Goal: Transaction & Acquisition: Book appointment/travel/reservation

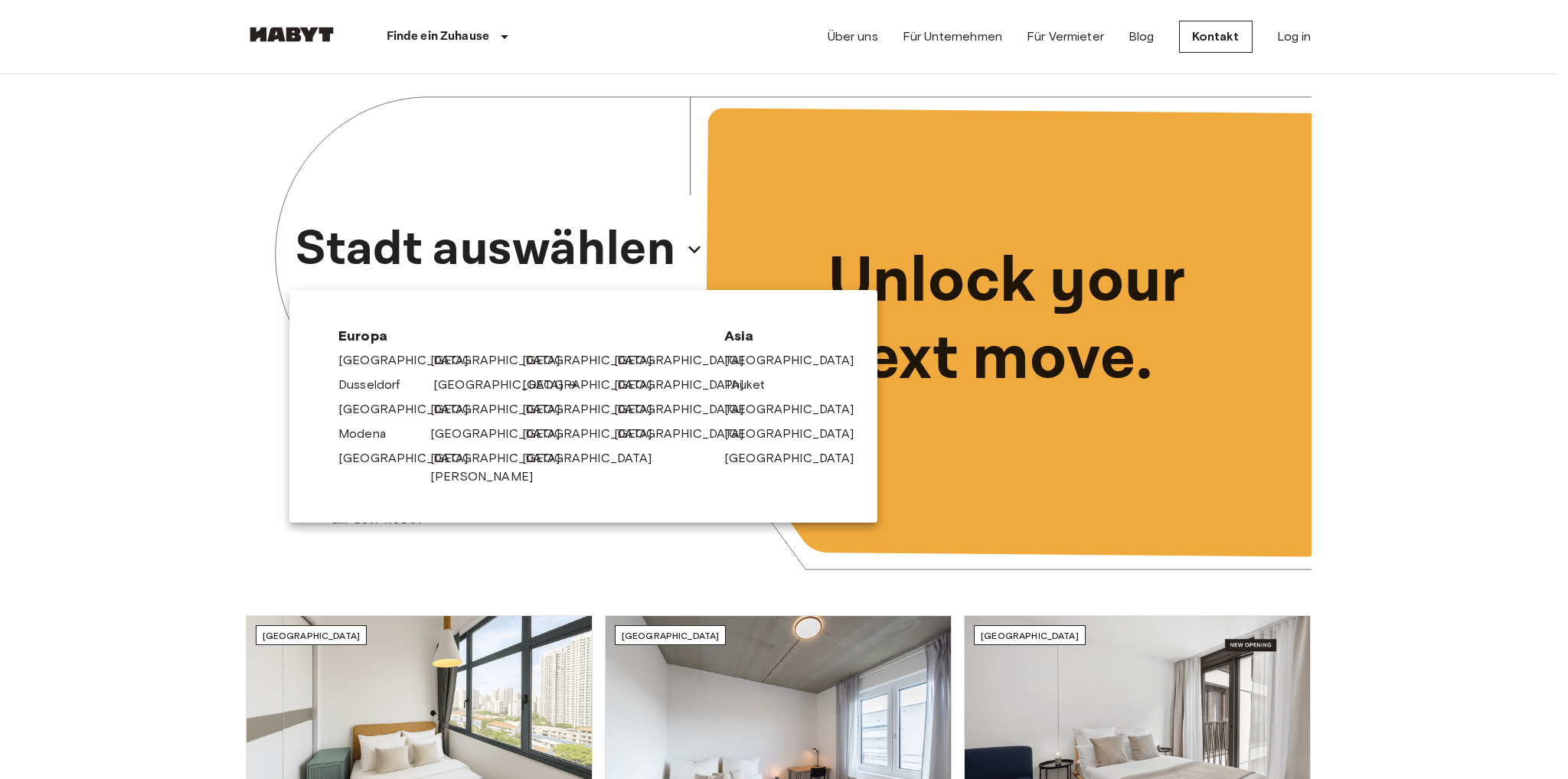
click at [452, 391] on link "[GEOGRAPHIC_DATA]" at bounding box center [505, 385] width 145 height 19
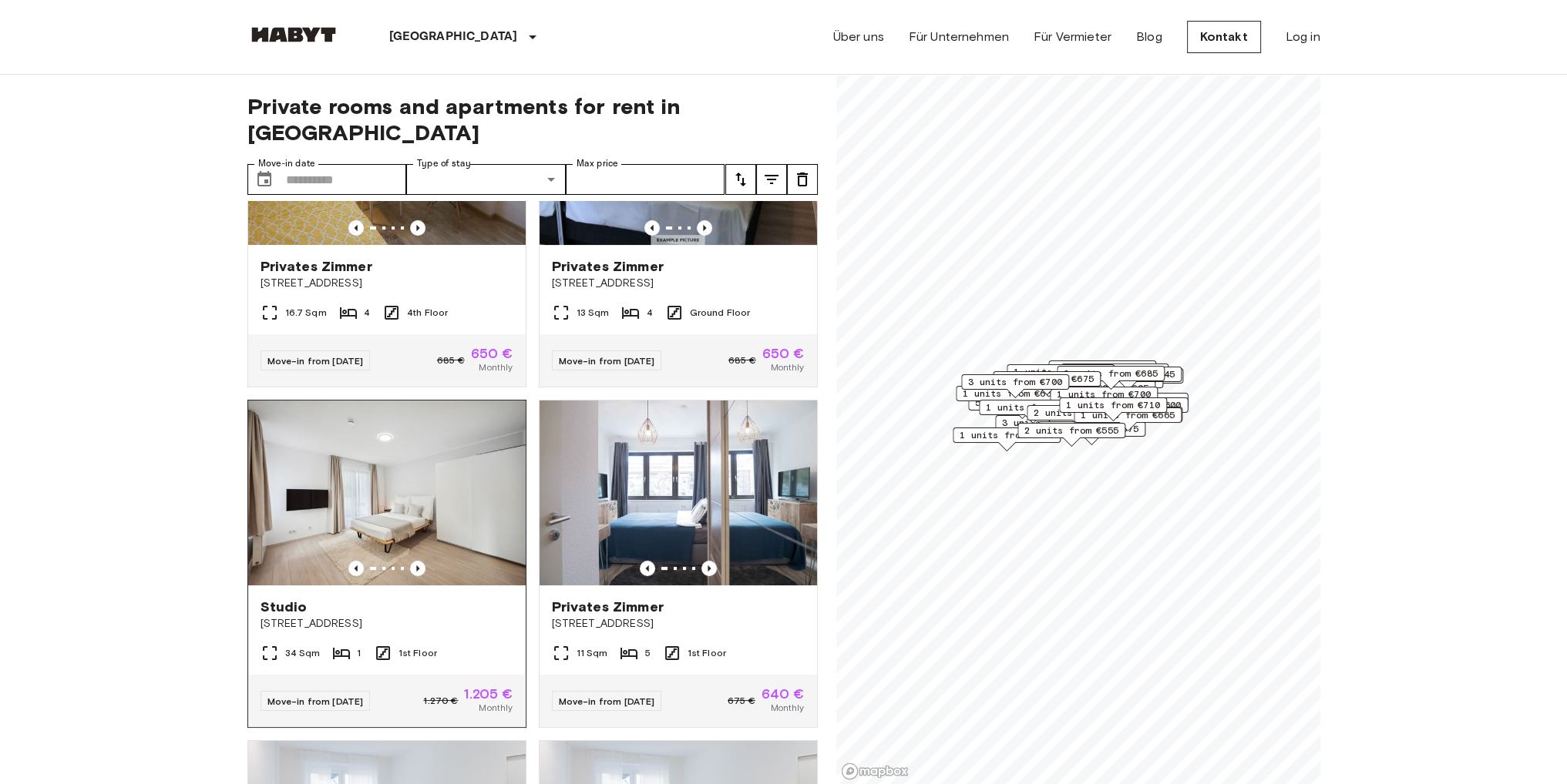
scroll to position [154, 0]
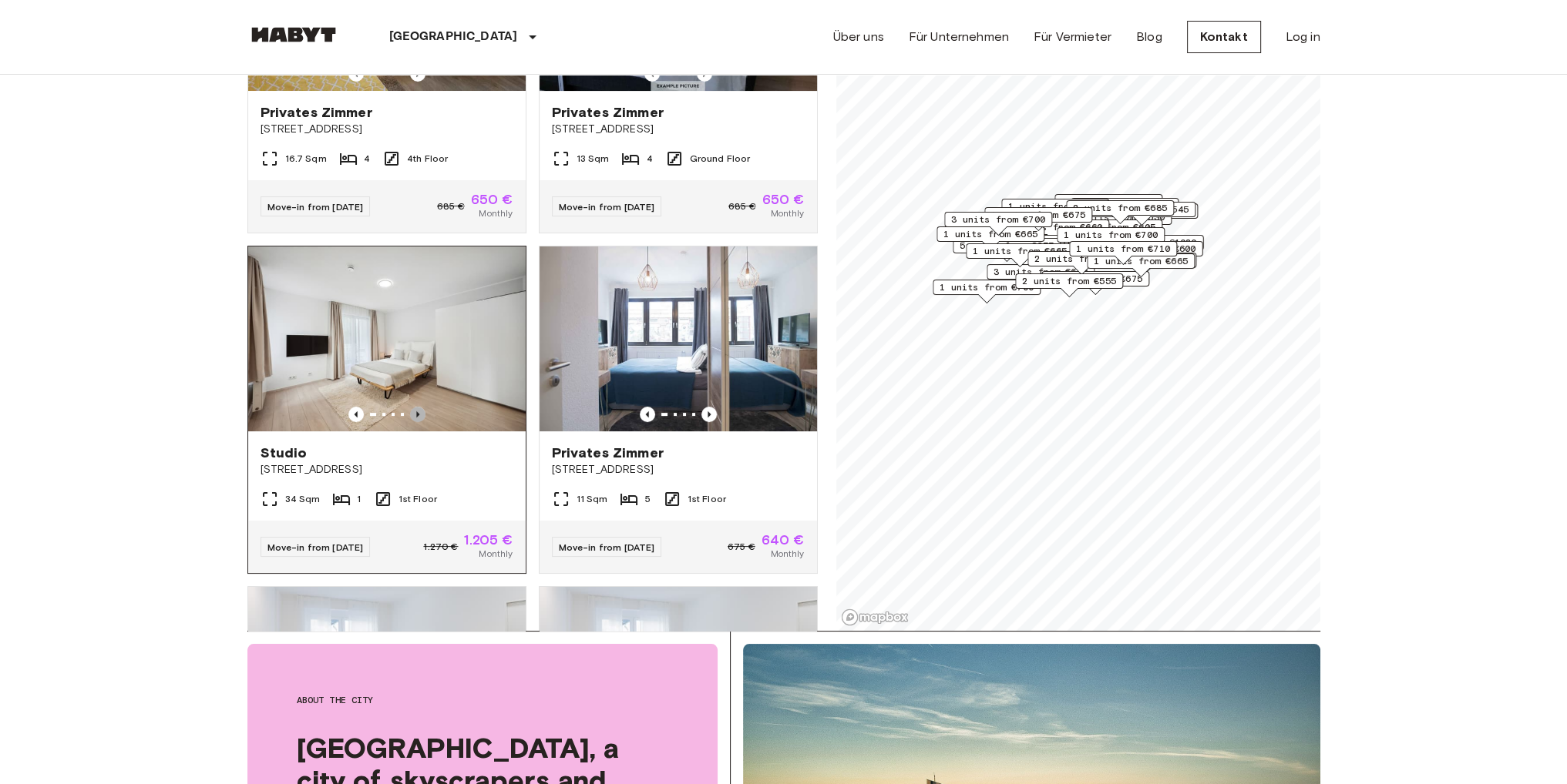
click at [416, 411] on icon "Previous image" at bounding box center [417, 414] width 3 height 7
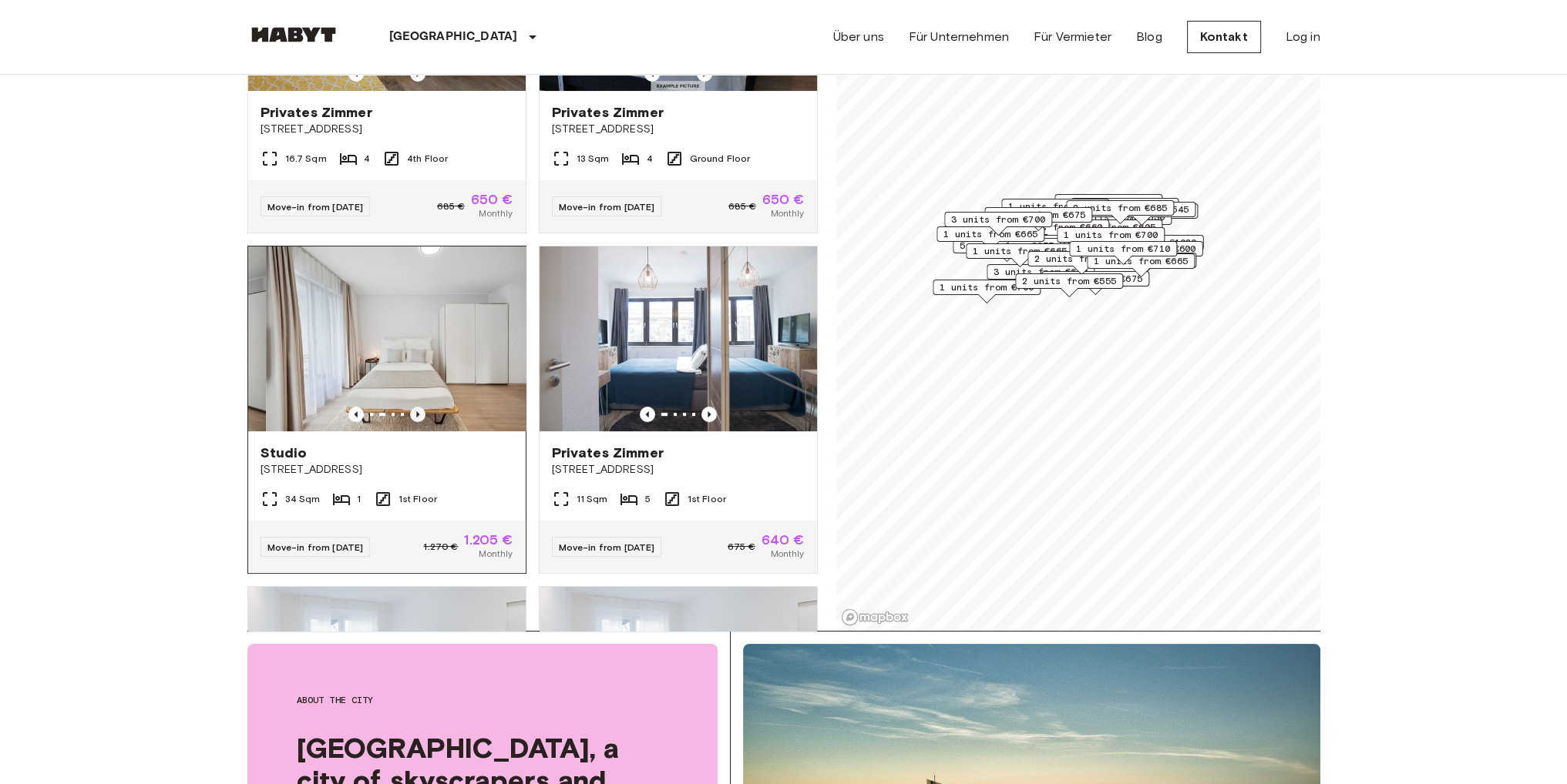
click at [416, 411] on icon "Previous image" at bounding box center [417, 414] width 3 height 7
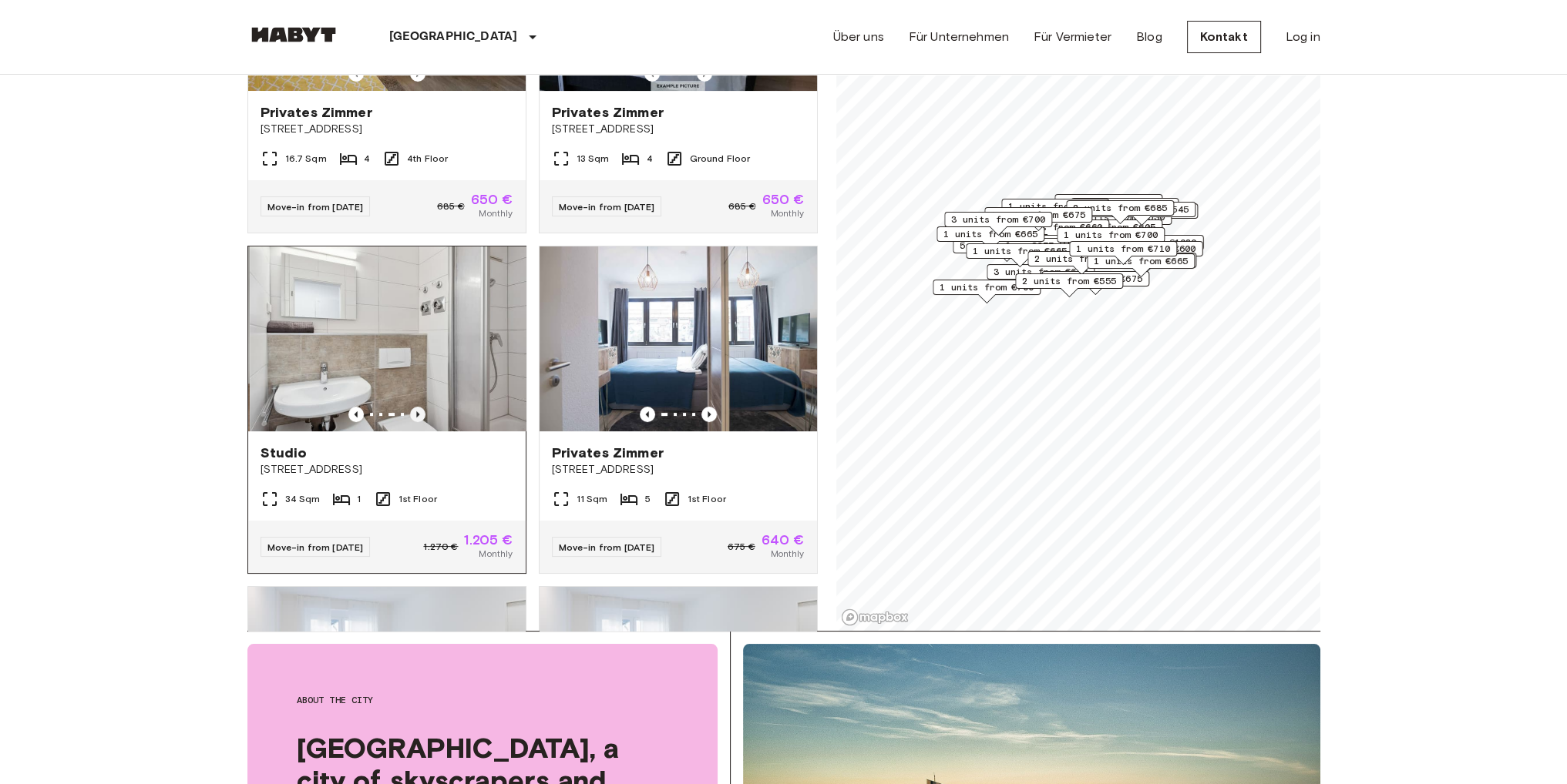
click at [416, 411] on icon "Previous image" at bounding box center [417, 414] width 3 height 7
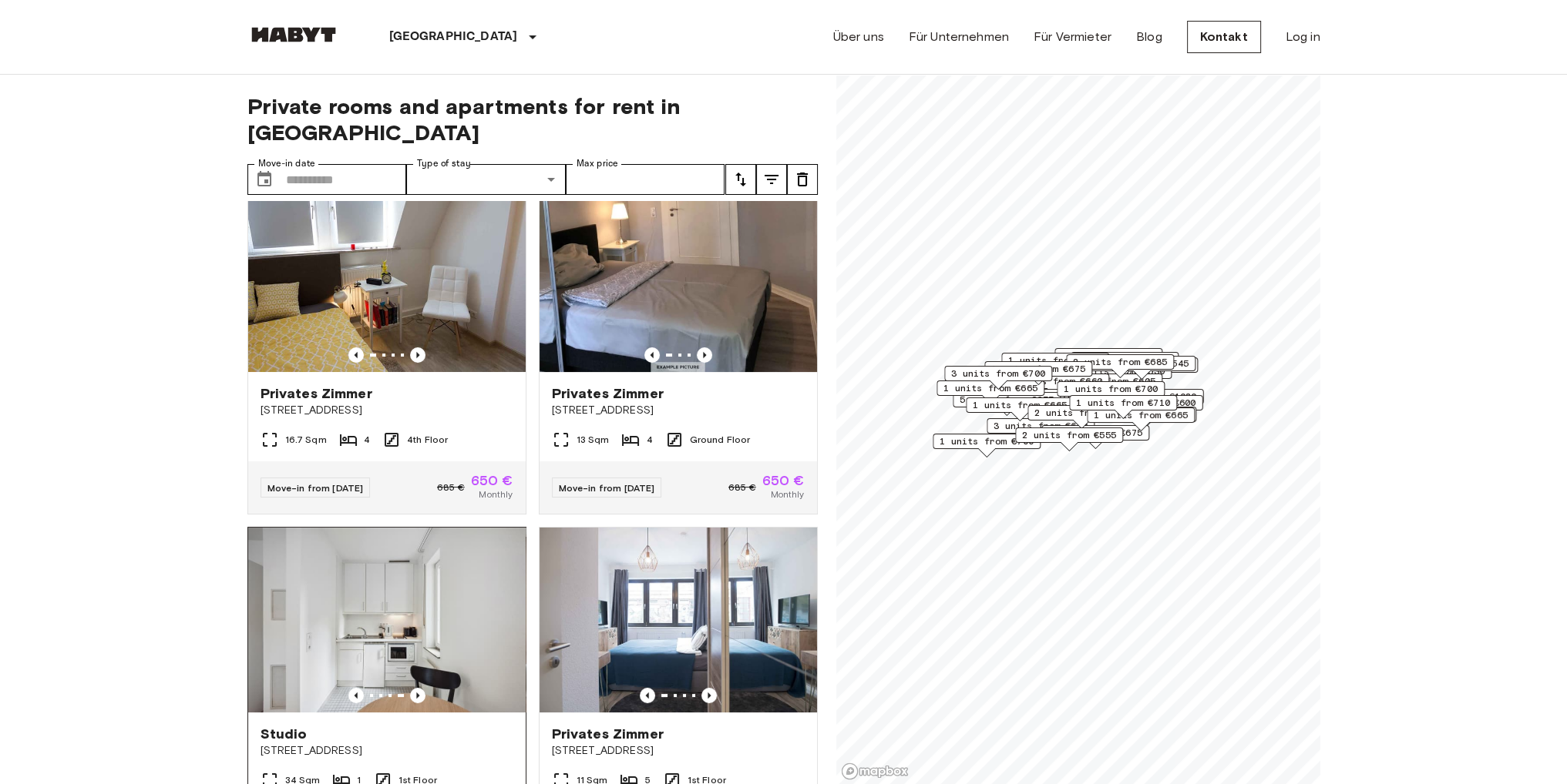
scroll to position [0, 0]
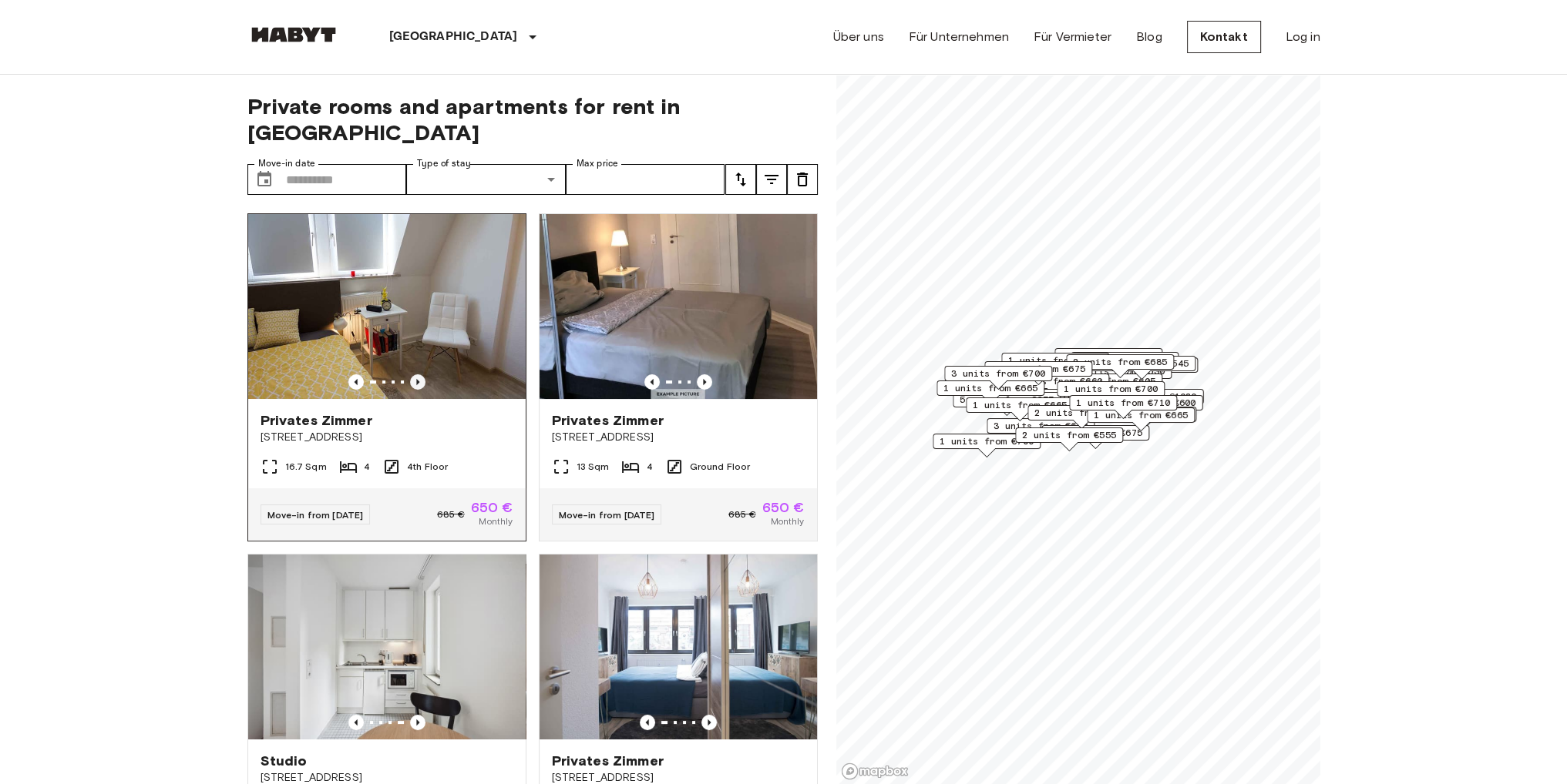
click at [413, 375] on icon "Previous image" at bounding box center [417, 382] width 15 height 15
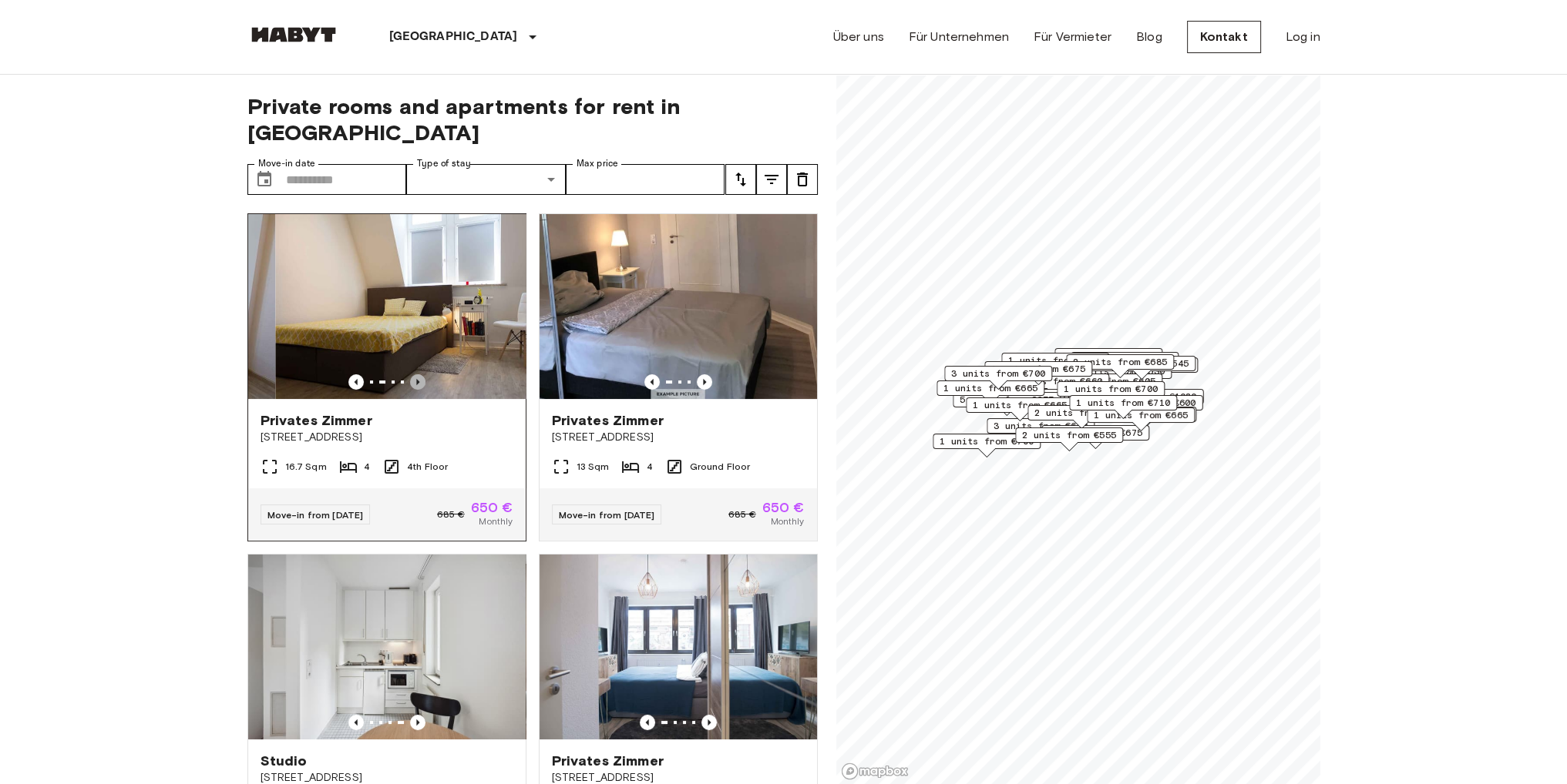
click at [413, 375] on icon "Previous image" at bounding box center [417, 382] width 15 height 15
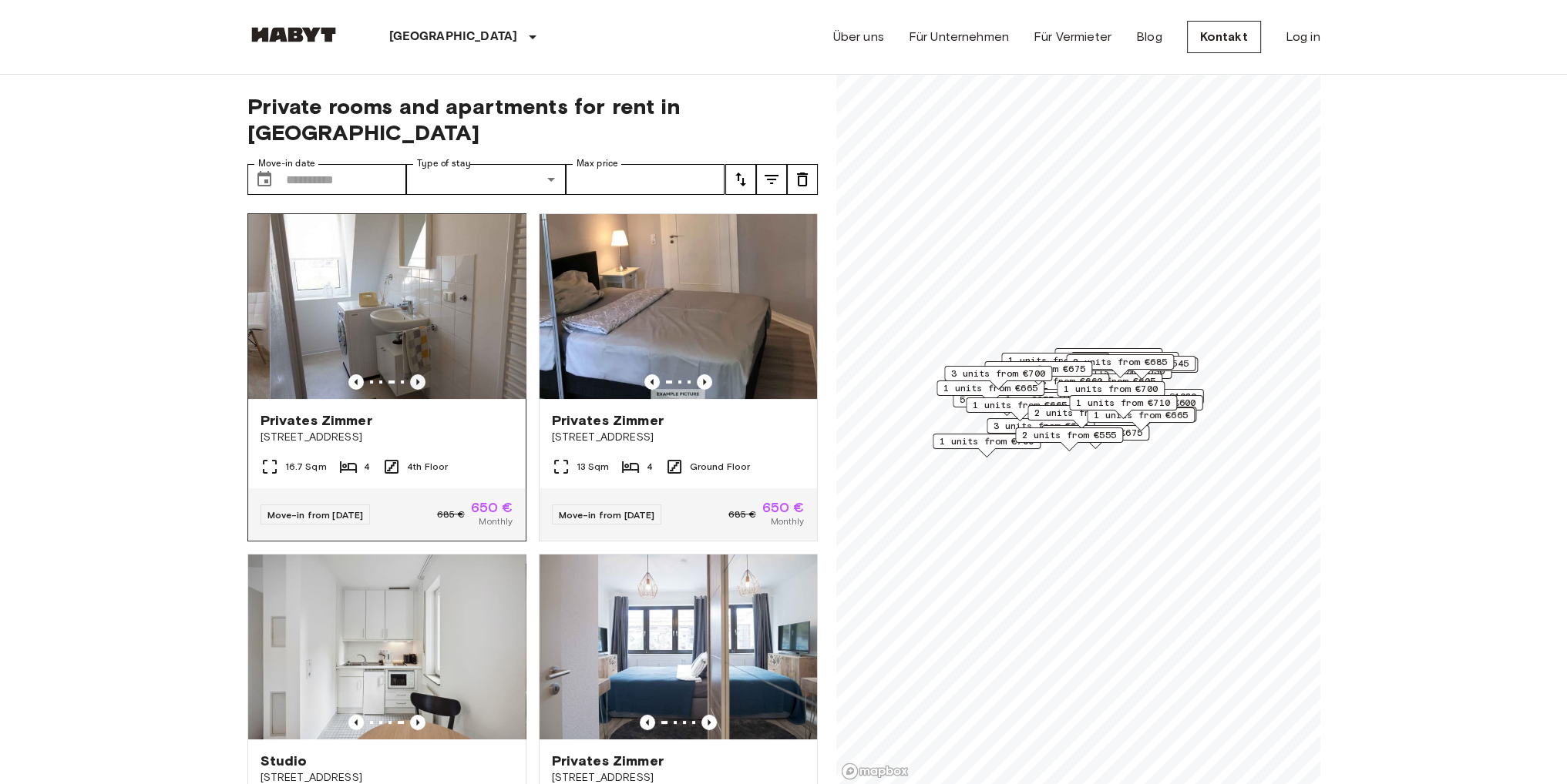
click at [413, 375] on icon "Previous image" at bounding box center [417, 382] width 15 height 15
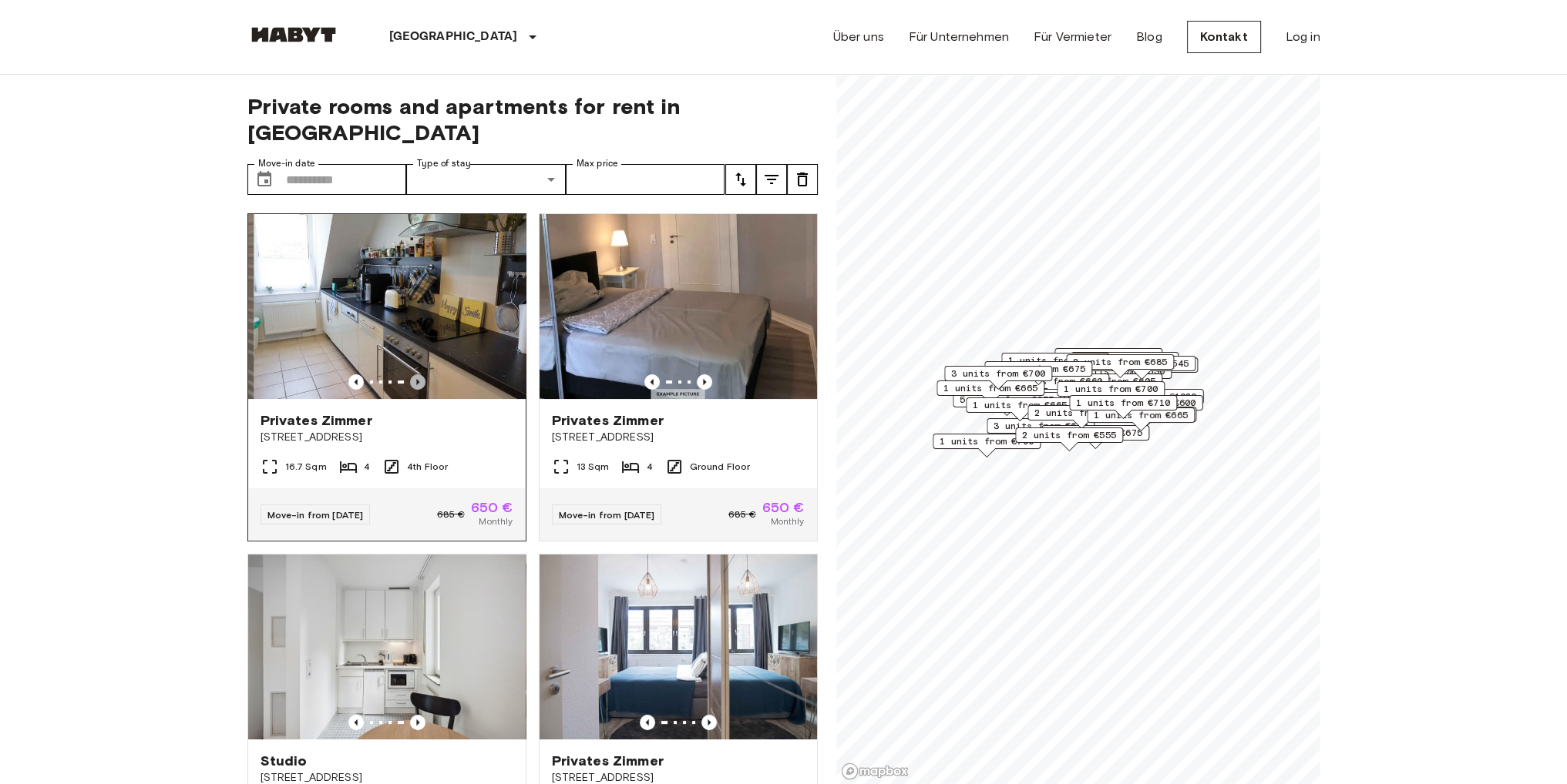
click at [413, 375] on icon "Previous image" at bounding box center [417, 382] width 15 height 15
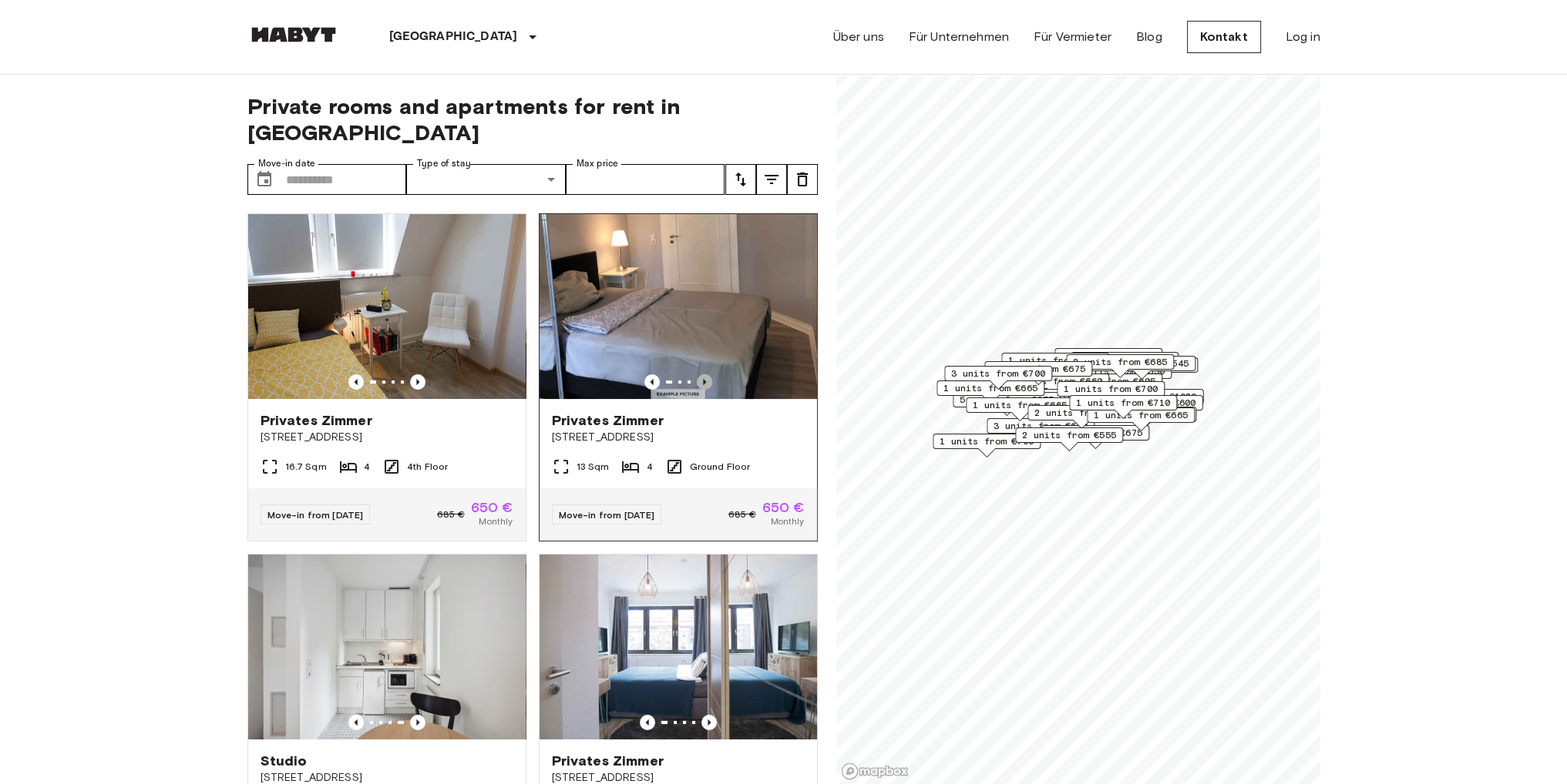
click at [703, 379] on icon "Previous image" at bounding box center [704, 382] width 3 height 7
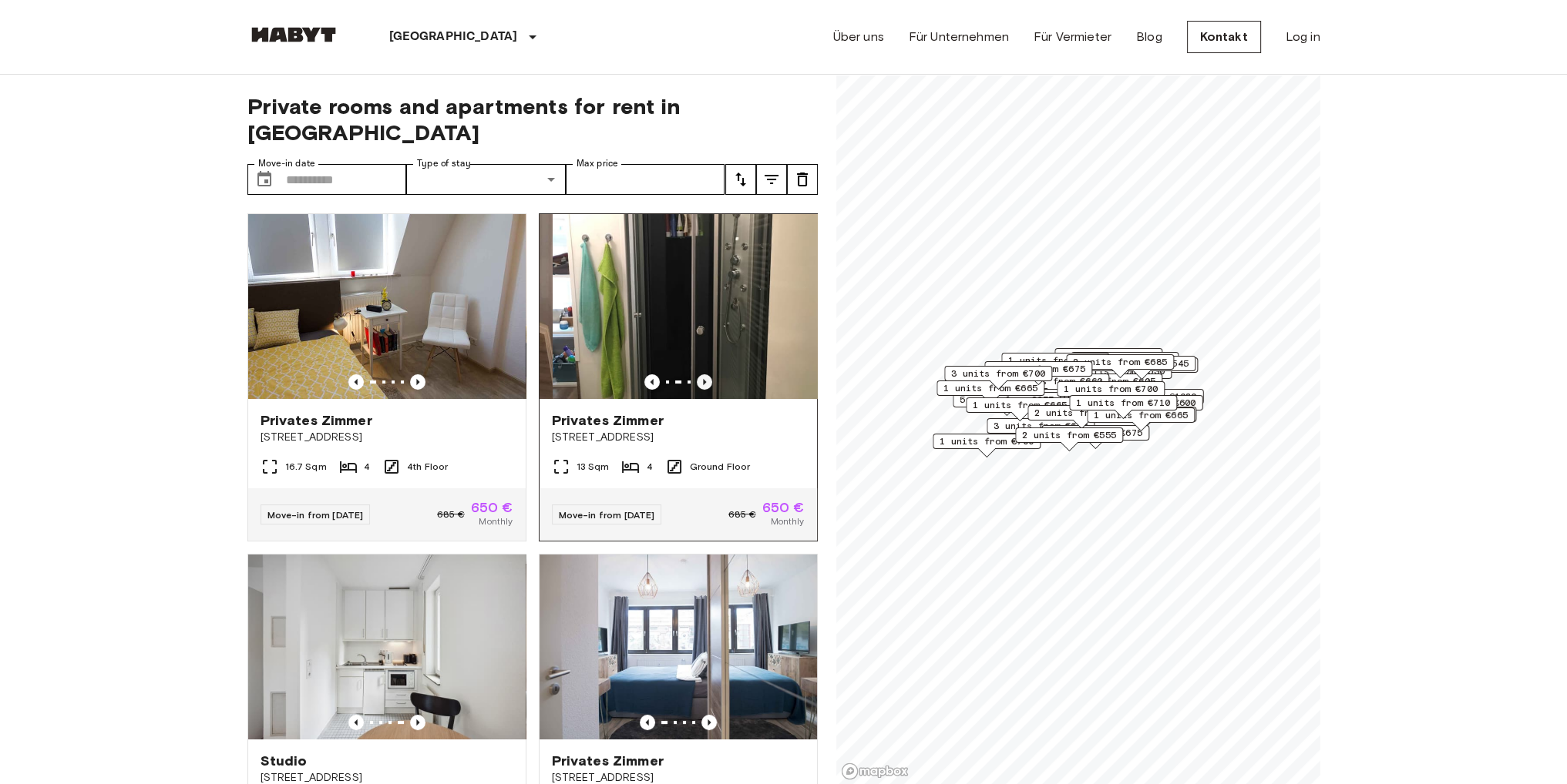
click at [703, 379] on icon "Previous image" at bounding box center [704, 382] width 3 height 7
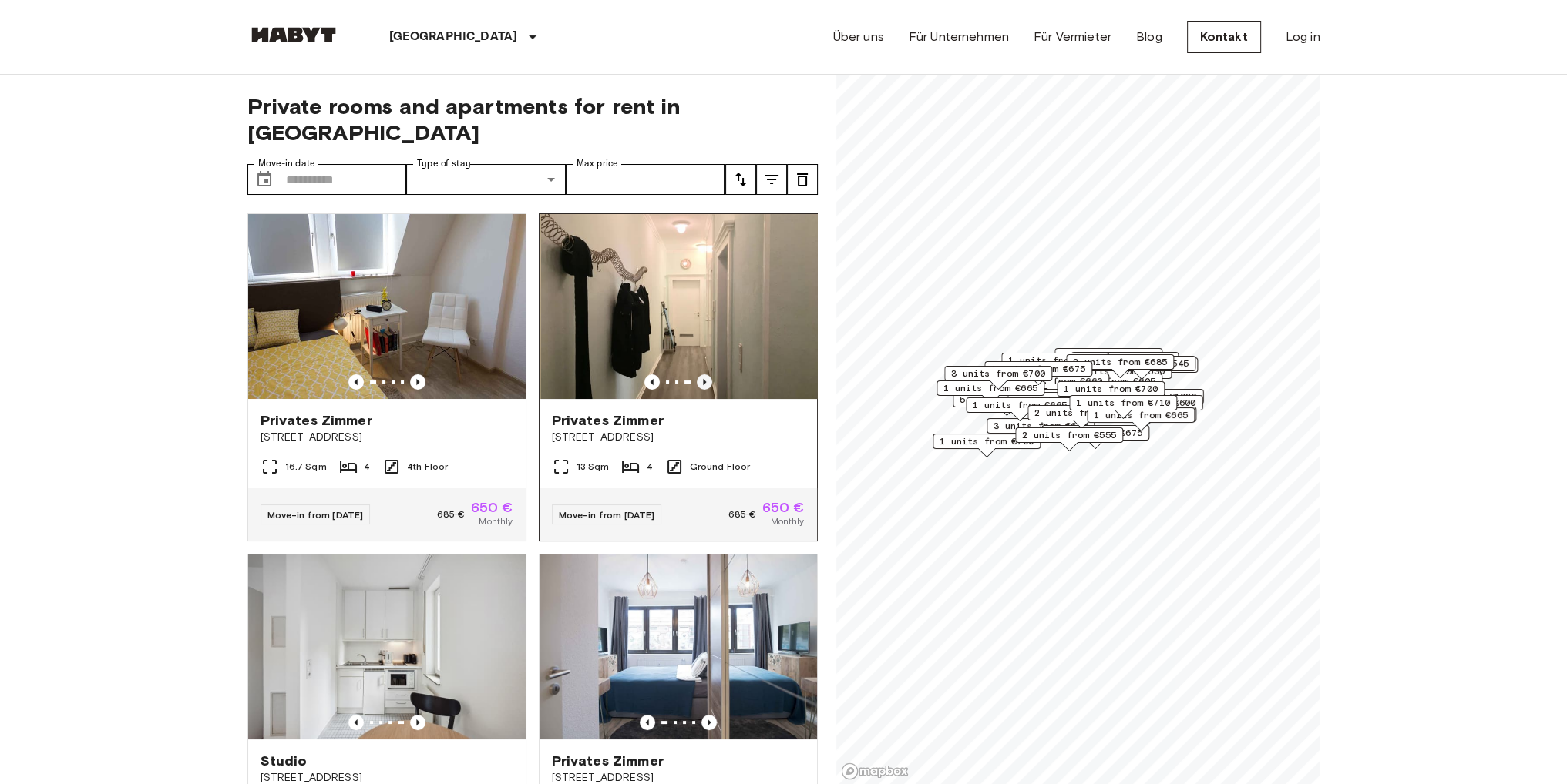
click at [703, 379] on icon "Previous image" at bounding box center [704, 382] width 3 height 7
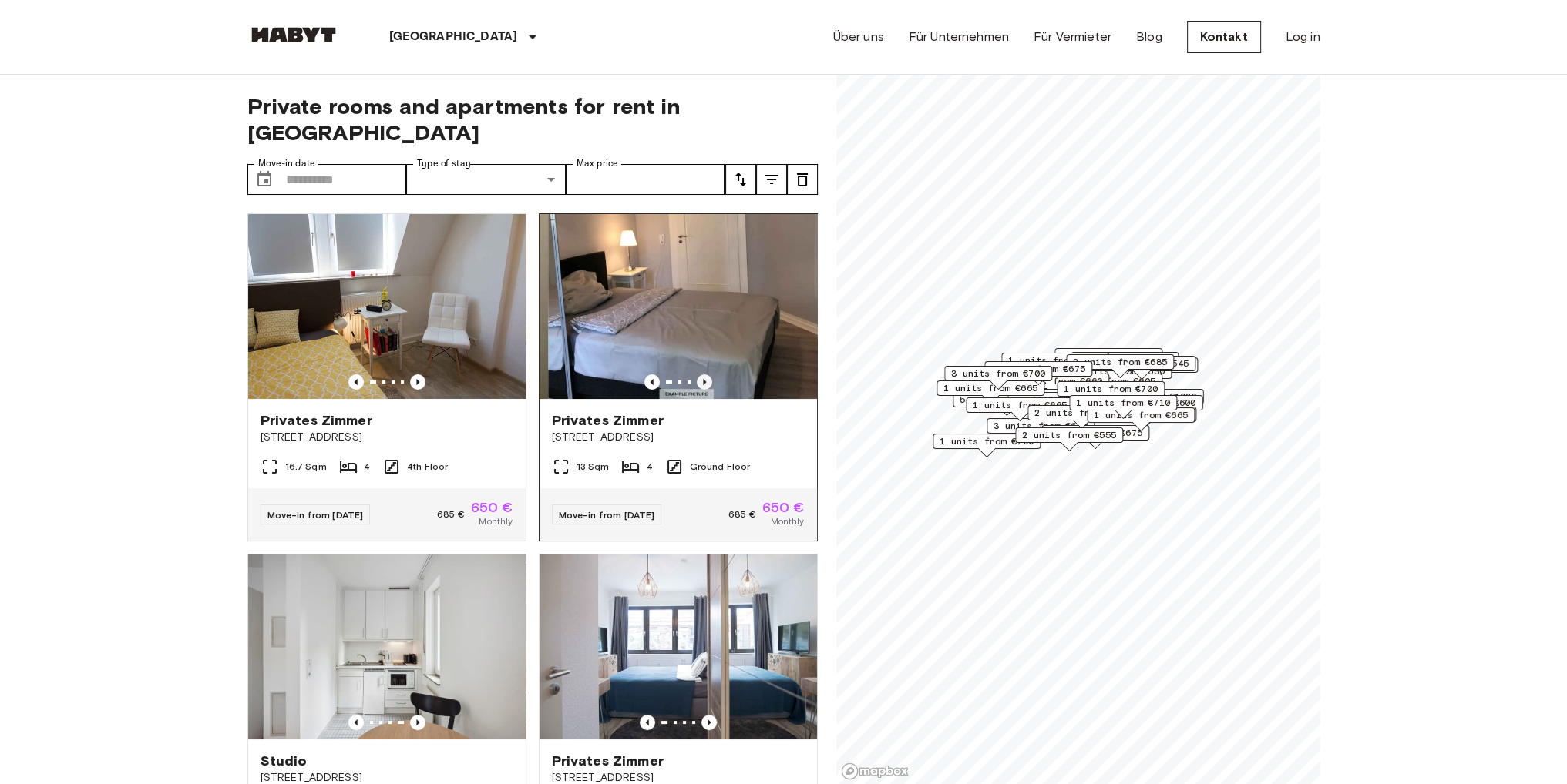
click at [703, 379] on icon "Previous image" at bounding box center [704, 382] width 3 height 7
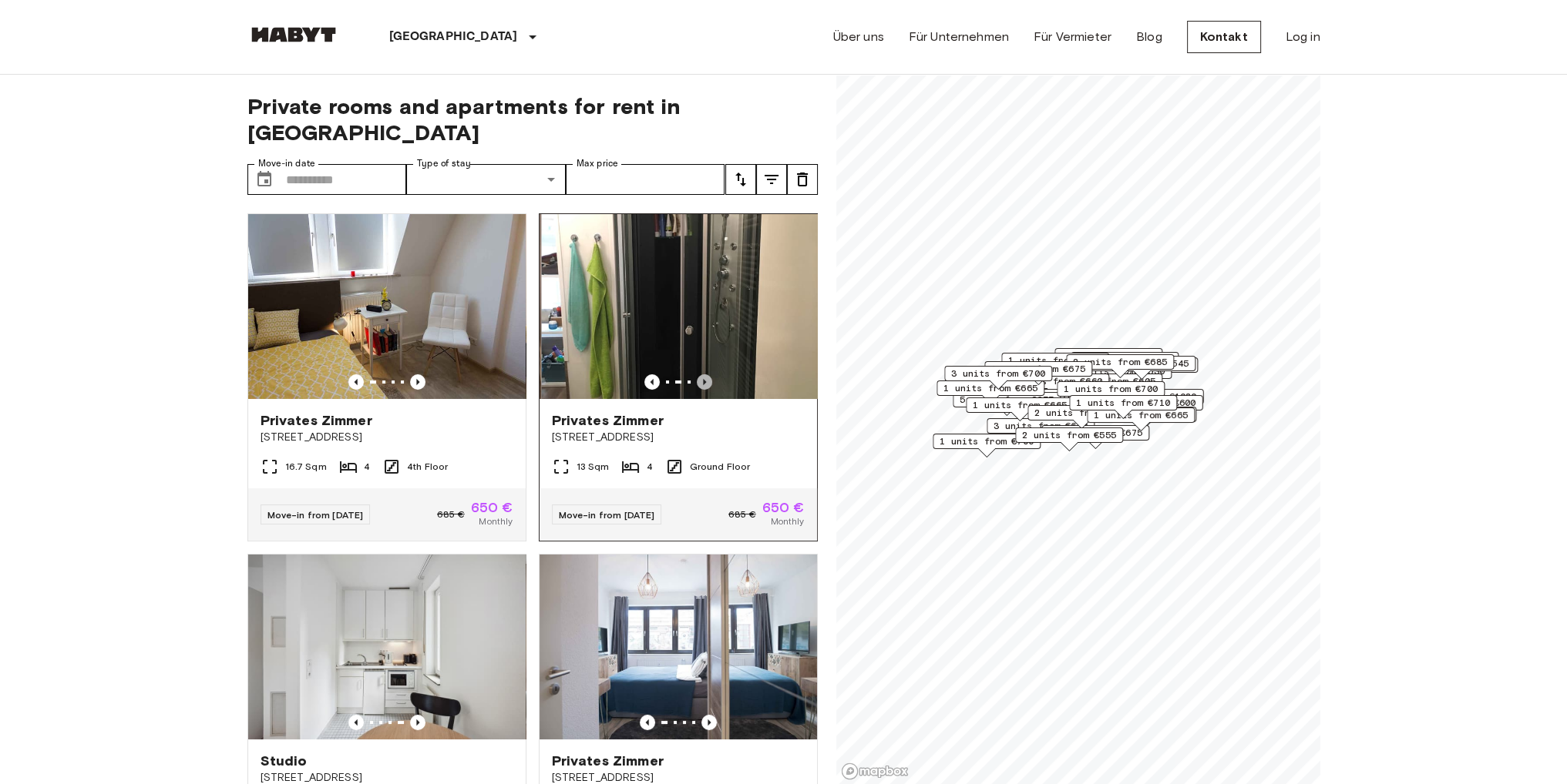
click at [703, 379] on icon "Previous image" at bounding box center [704, 382] width 3 height 7
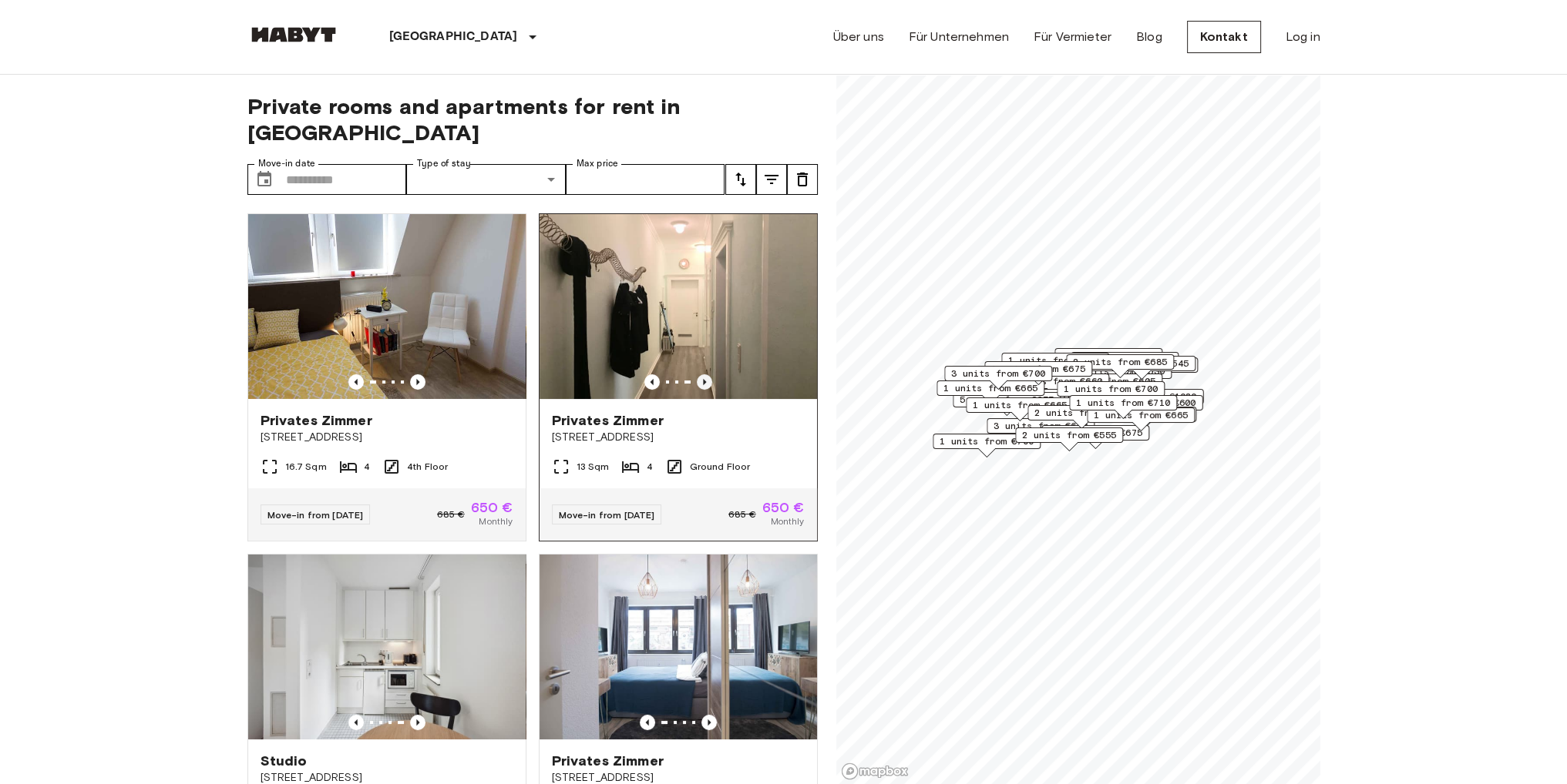
click at [703, 379] on icon "Previous image" at bounding box center [704, 382] width 3 height 7
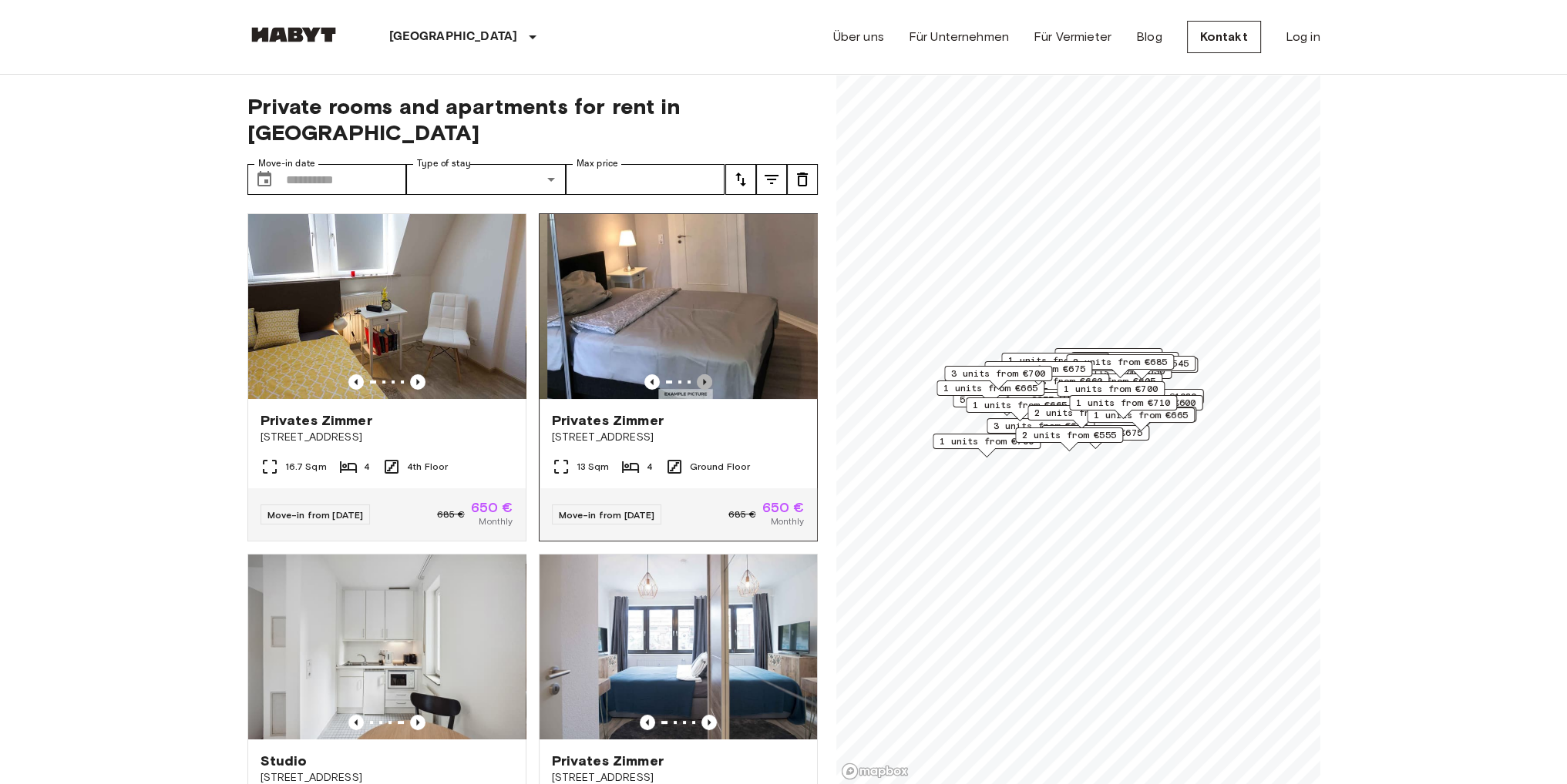
click at [703, 379] on icon "Previous image" at bounding box center [704, 382] width 3 height 7
